Goal: Task Accomplishment & Management: Use online tool/utility

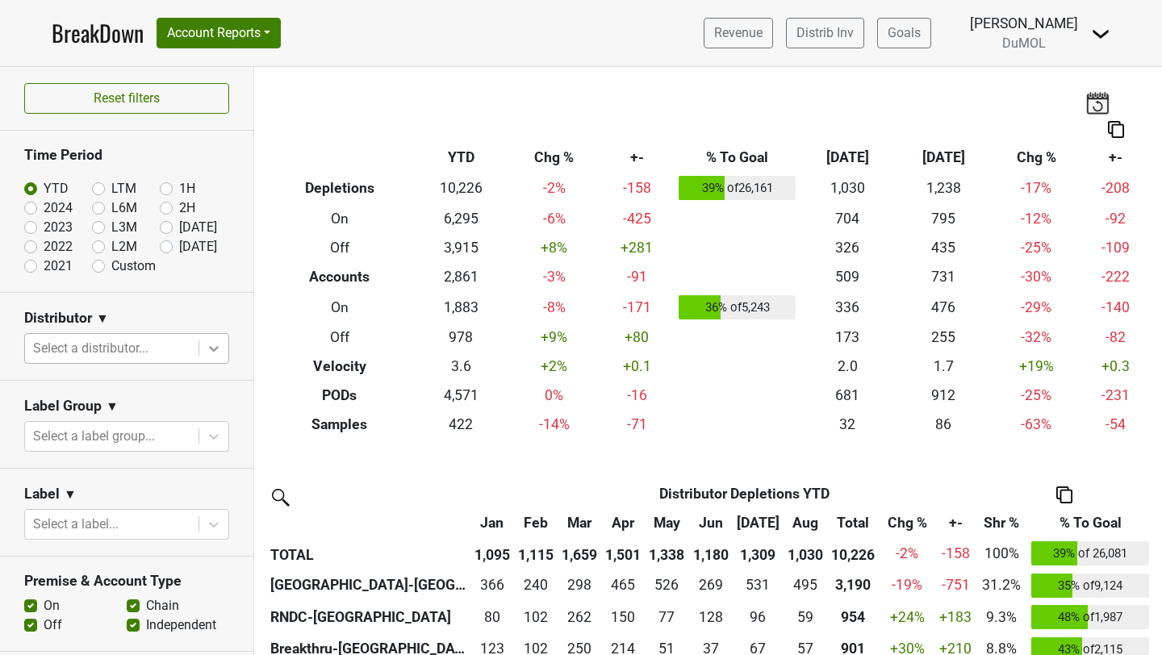
click at [211, 344] on icon at bounding box center [214, 348] width 16 height 16
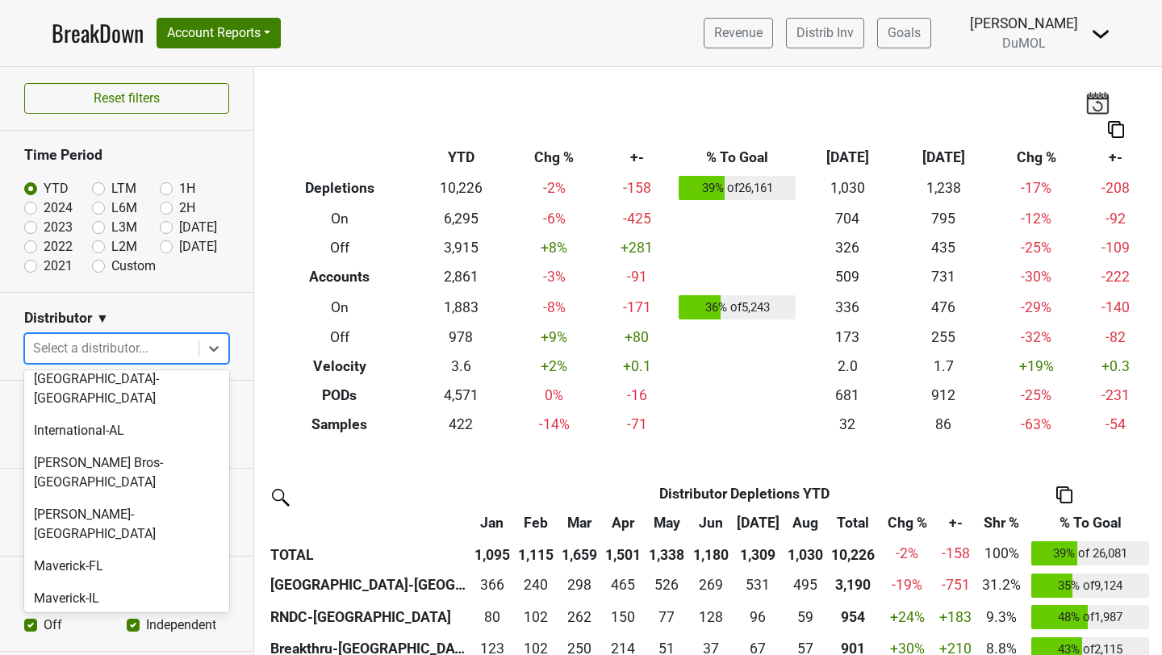
scroll to position [832, 0]
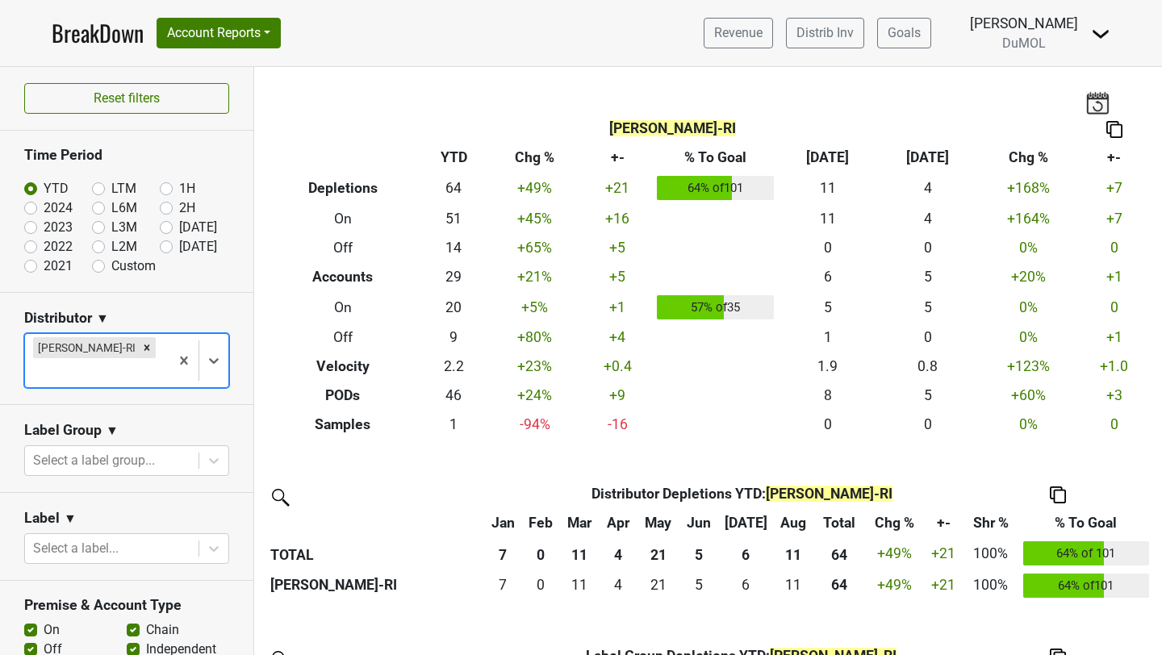
click at [1111, 132] on img at bounding box center [1114, 129] width 16 height 17
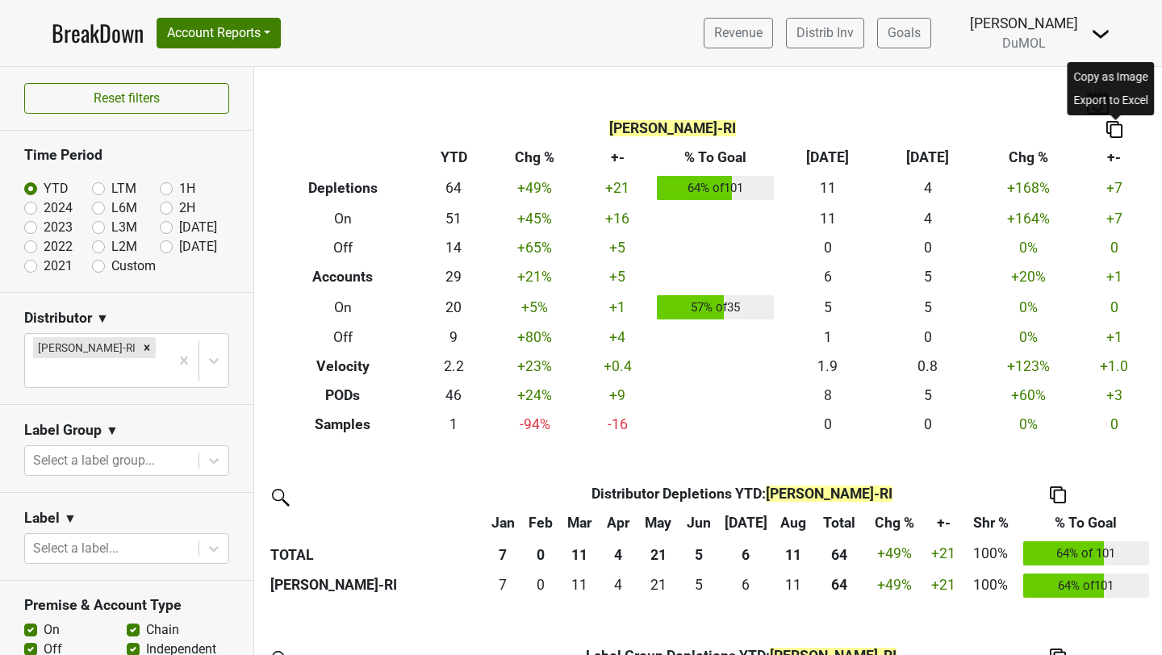
click at [1121, 77] on div "Copy as Image" at bounding box center [1111, 76] width 81 height 23
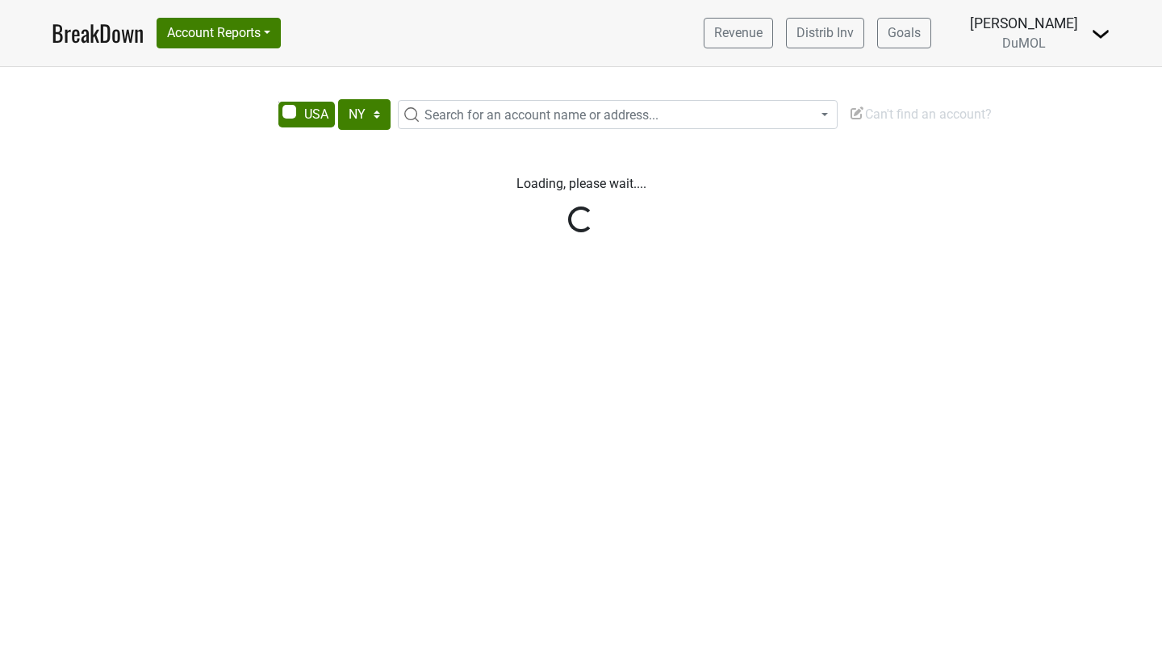
select select "NY"
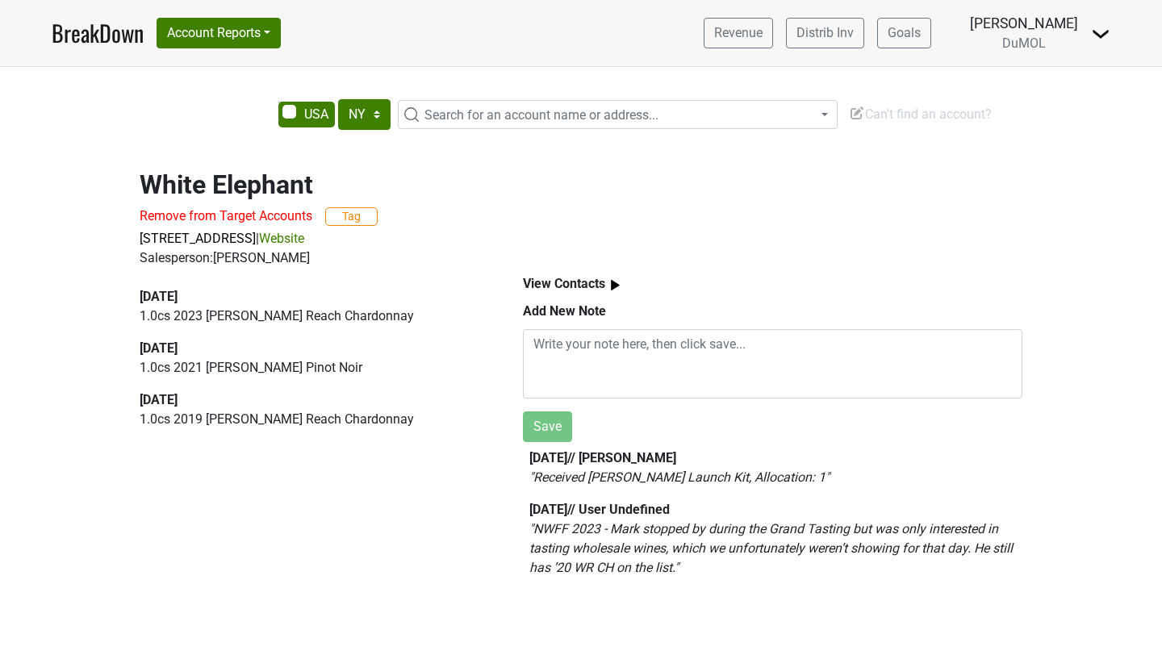
select select "NY"
